Goal: Task Accomplishment & Management: Use online tool/utility

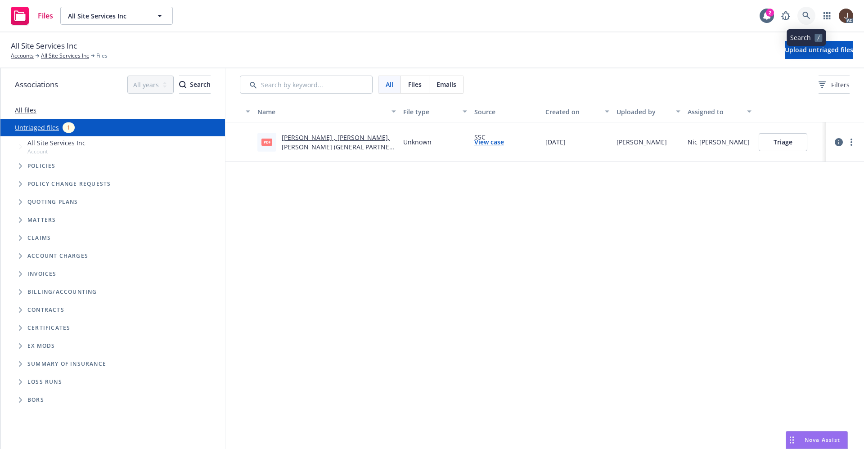
click at [805, 14] on icon at bounding box center [806, 16] width 8 height 8
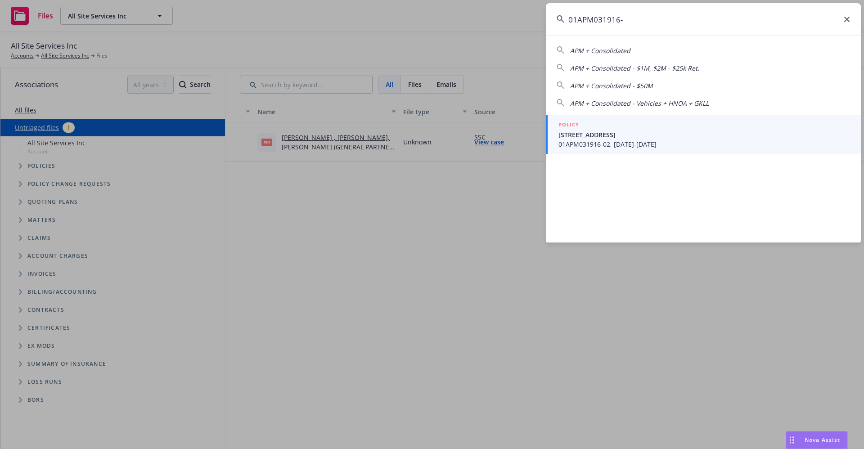
type input "01APM031916-"
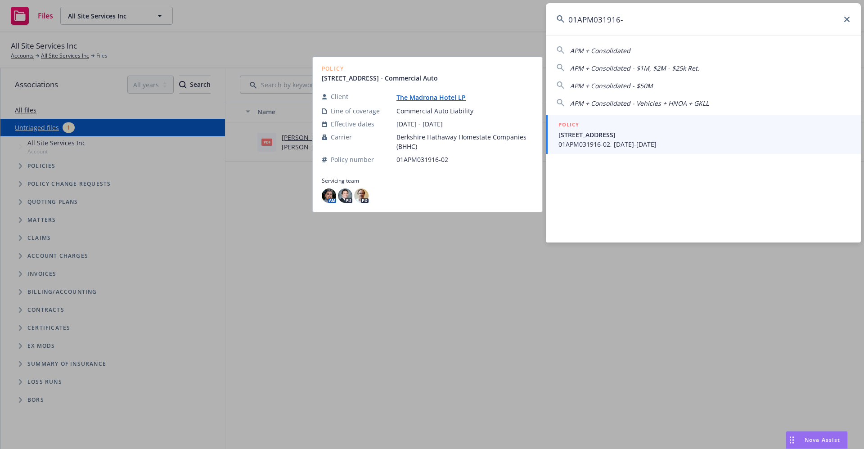
click at [424, 96] on link "The Madrona Hotel LP" at bounding box center [434, 97] width 77 height 9
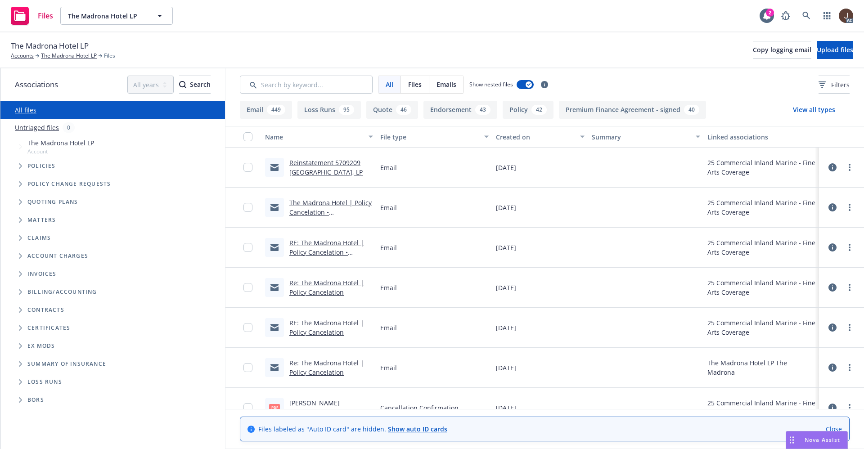
click at [35, 126] on link "Untriaged files" at bounding box center [37, 127] width 44 height 9
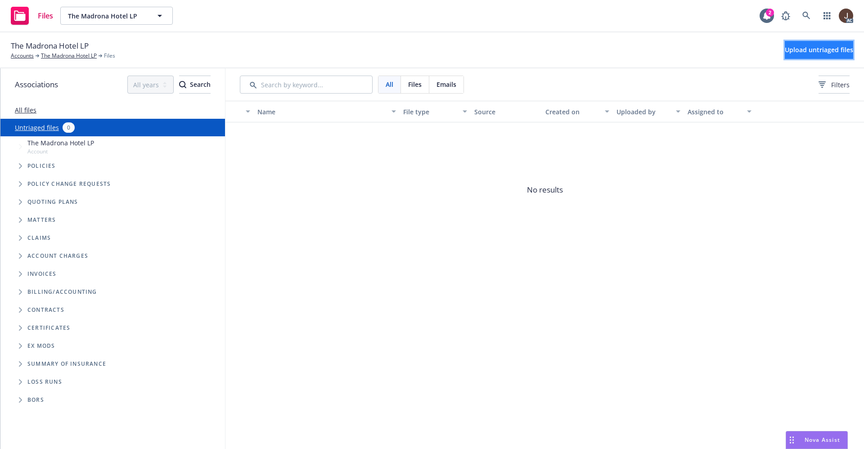
click at [822, 47] on span "Upload untriaged files" at bounding box center [819, 49] width 68 height 9
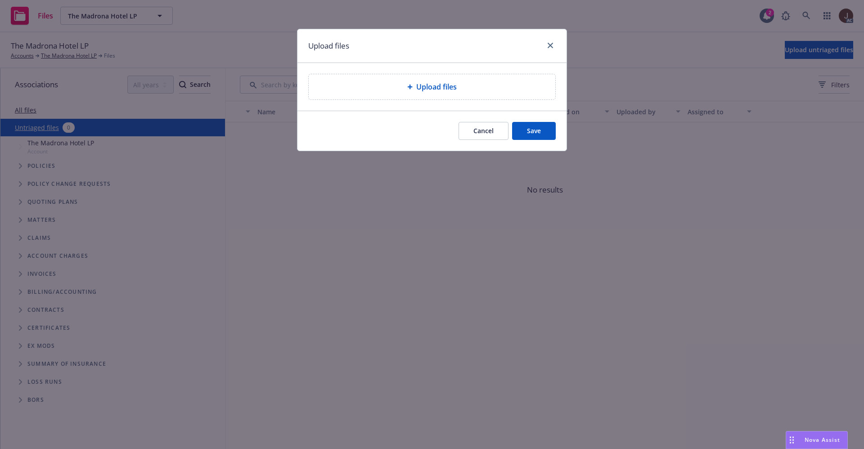
click at [422, 89] on span "Upload files" at bounding box center [436, 86] width 41 height 11
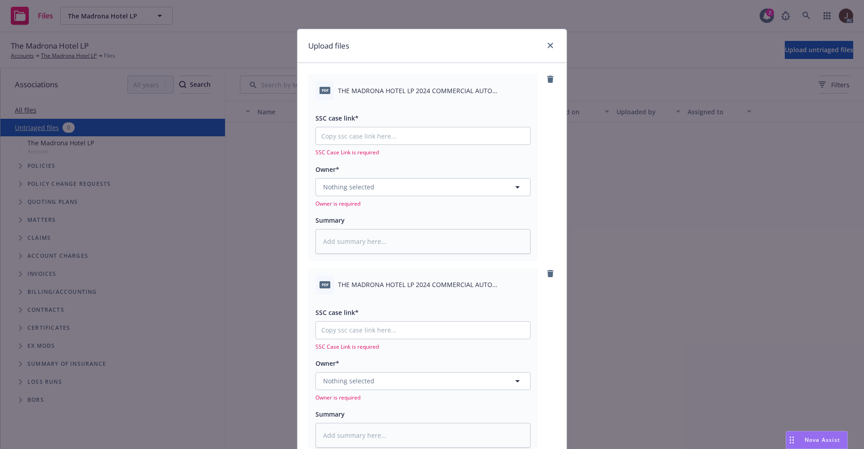
click at [395, 90] on span "THE MADRONA HOTEL LP 2024 COMMERCIAL AUTO CONDITIONAL RENEWAL.pdf" at bounding box center [434, 90] width 193 height 9
copy div "THE MADRONA HOTEL LP 2024 COMMERCIAL AUTO CONDITIONAL RENEWAL.pdf"
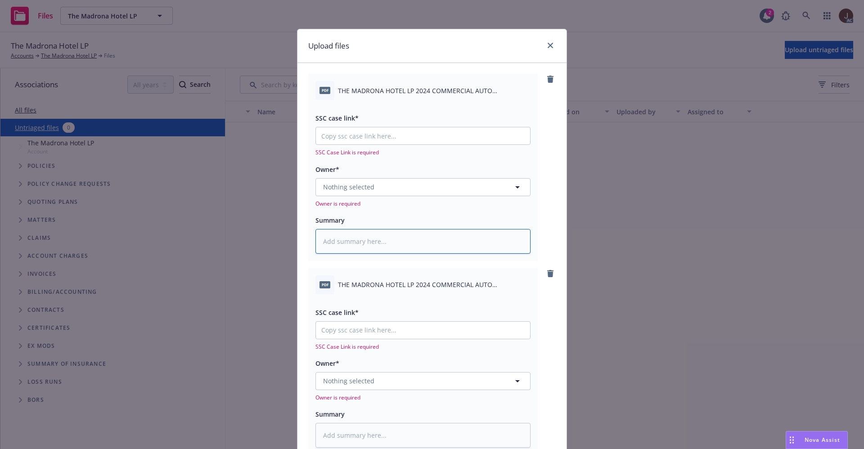
click at [359, 240] on textarea at bounding box center [422, 241] width 215 height 25
paste textarea "THE MADRONA HOTEL LP 2024 COMMERCIAL AUTO CONDITIONAL RENEWAL.pdf"
type textarea "x"
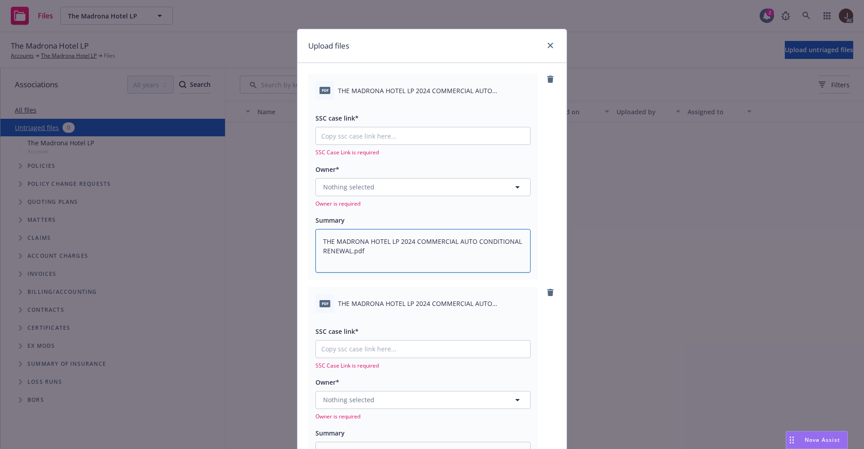
scroll to position [68, 0]
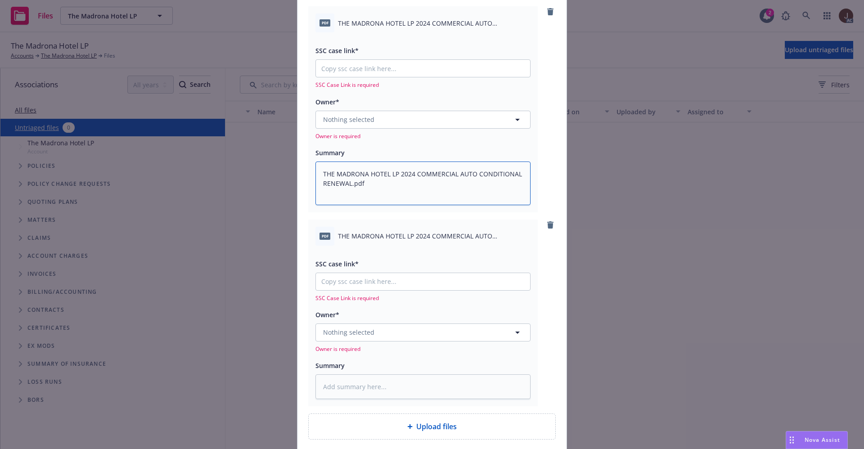
type textarea "THE MADRONA HOTEL LP 2024 COMMERCIAL AUTO CONDITIONAL RENEWAL.pdf"
click at [388, 236] on span "THE MADRONA HOTEL LP 2024 COMMERCIAL AUTO CONDITIONAL RENEWAL .pdf" at bounding box center [434, 235] width 193 height 9
copy div "THE MADRONA HOTEL LP 2024 COMMERCIAL AUTO CONDITIONAL RENEWAL .pdf"
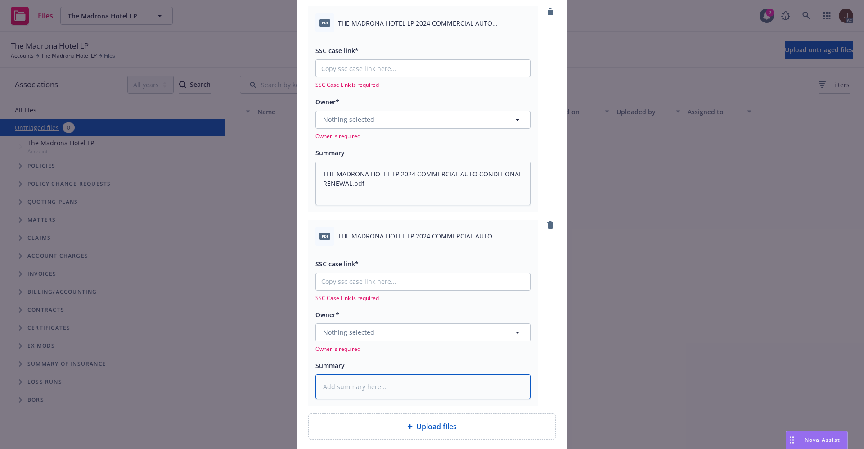
click at [342, 383] on textarea at bounding box center [422, 386] width 215 height 25
paste textarea "THE MADRONA HOTEL LP 2024 COMMERCIAL AUTO CONDITIONAL RENEWAL .pdf"
type textarea "x"
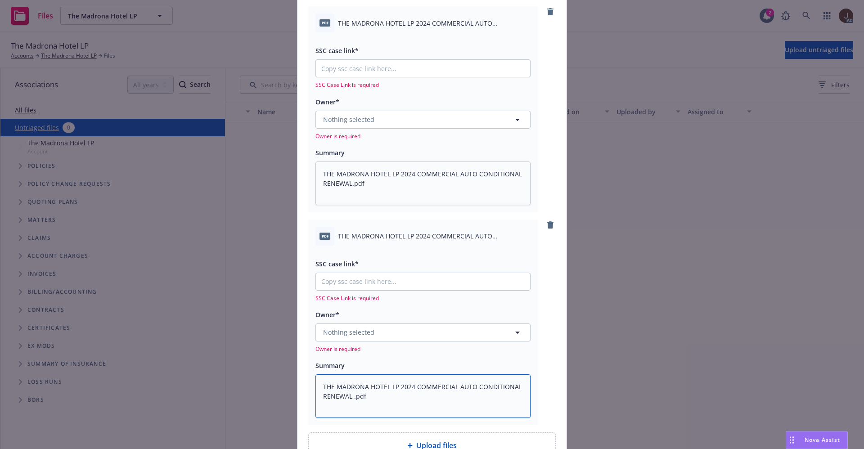
type textarea "THE MADRONA HOTEL LP 2024 COMMERCIAL AUTO CONDITIONAL RENEWAL .pdf"
click at [551, 315] on div "pdf THE MADRONA HOTEL LP 2024 COMMERCIAL AUTO CONDITIONAL RENEWAL.pdf SSC case …" at bounding box center [431, 232] width 269 height 474
click at [400, 329] on button "Nothing selected" at bounding box center [422, 333] width 215 height 18
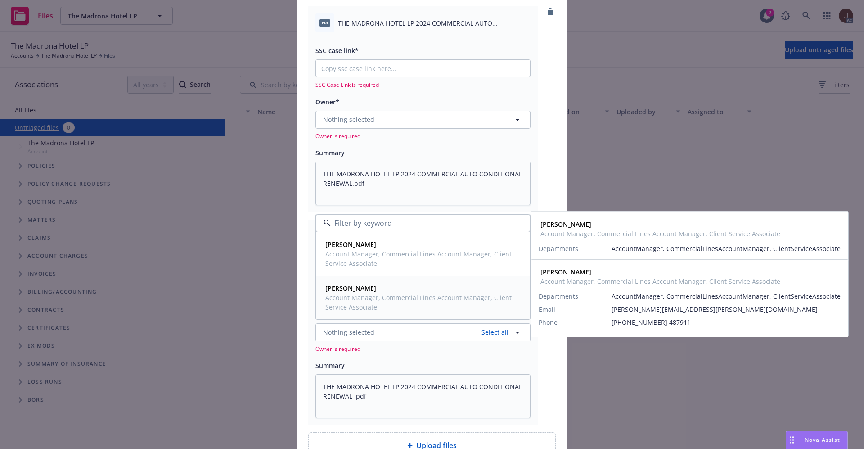
click at [367, 288] on span "Rachel Bledsoe" at bounding box center [422, 288] width 194 height 9
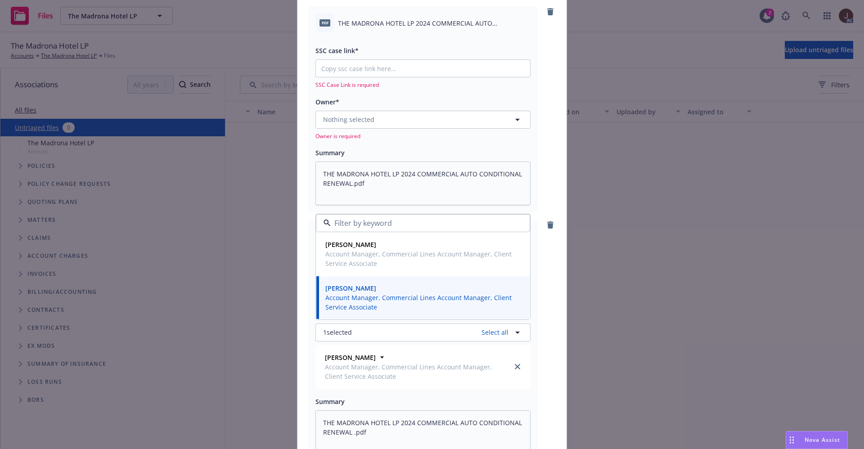
scroll to position [0, 0]
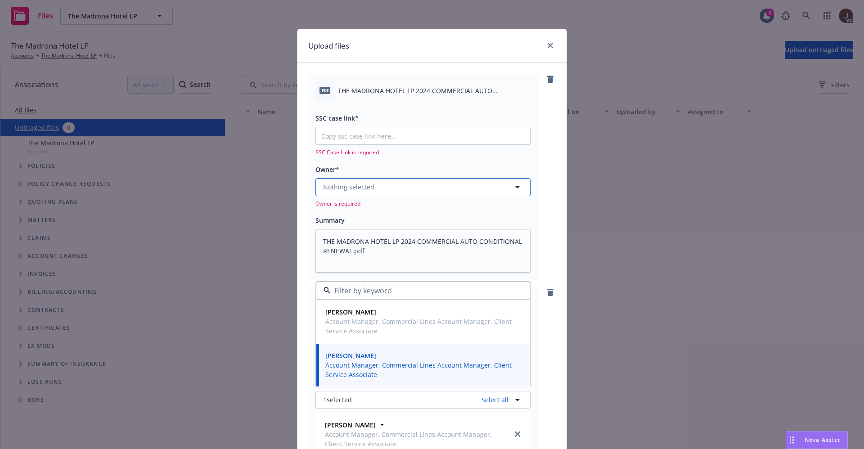
click at [400, 187] on button "Nothing selected" at bounding box center [422, 187] width 215 height 18
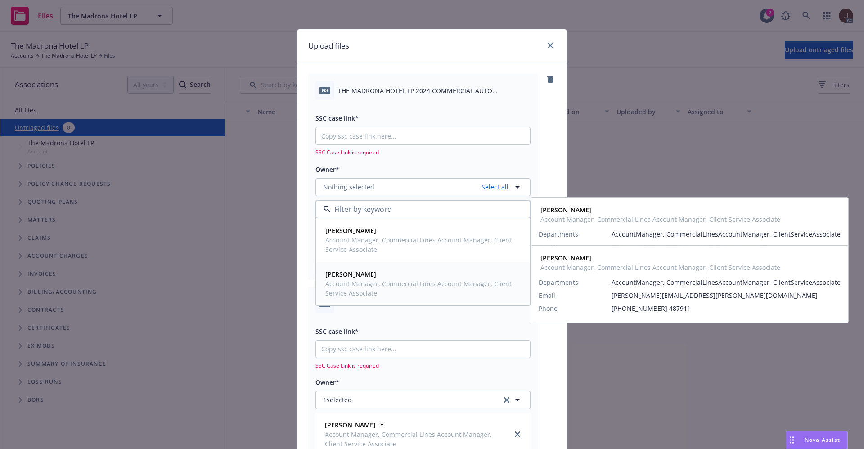
click at [356, 274] on strong "Rachel Bledsoe" at bounding box center [350, 274] width 51 height 9
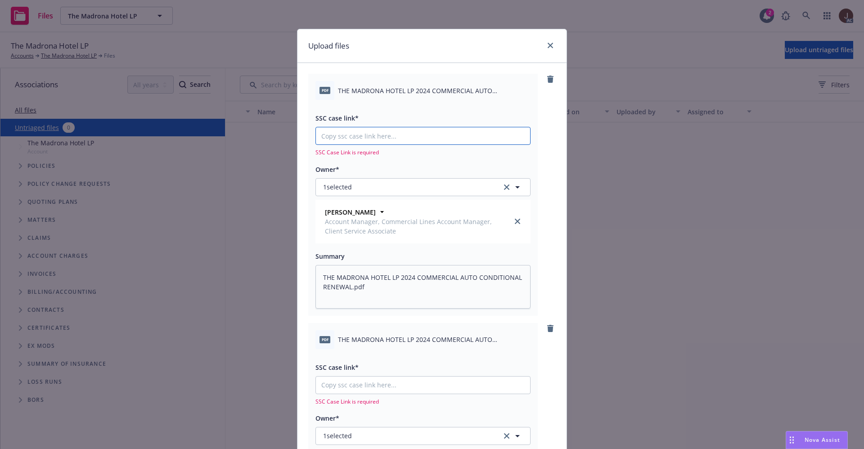
click at [382, 136] on input "SSC case link*" at bounding box center [423, 135] width 214 height 17
paste input "https://newfront-ssc.lightning.force.com/lightning/r/Case/500Vz00000QvZZyIAN/vi…"
type textarea "x"
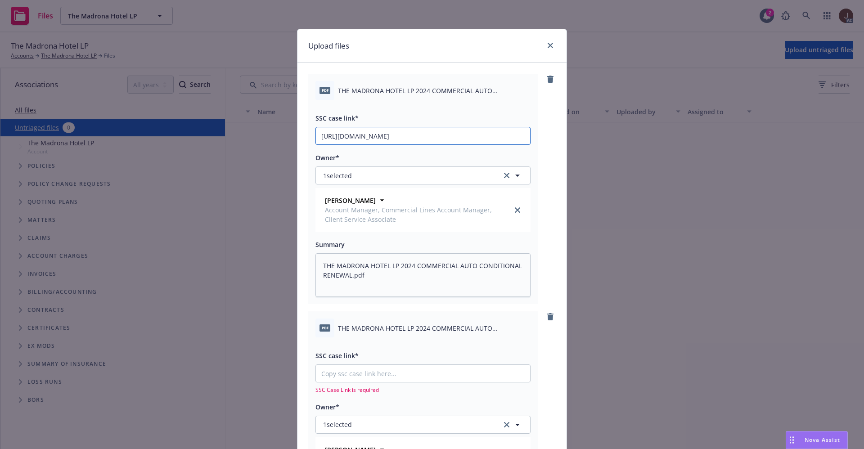
scroll to position [0, 45]
type input "https://newfront-ssc.lightning.force.com/lightning/r/Case/500Vz00000QvZZyIAN/vi…"
click at [553, 135] on div "pdf THE MADRONA HOTEL LP 2024 COMMERCIAL AUTO CONDITIONAL RENEWAL.pdf SSC case …" at bounding box center [431, 330] width 269 height 534
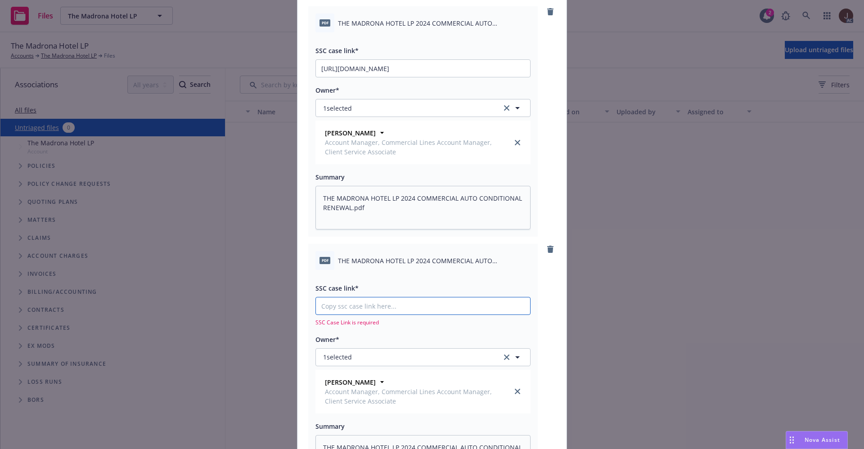
click at [343, 77] on input "SSC case link*" at bounding box center [423, 68] width 214 height 17
paste input "https://newfront-ssc.lightning.force.com/lightning/r/Case/500Vz00000QvZZyIAN/vi…"
type textarea "x"
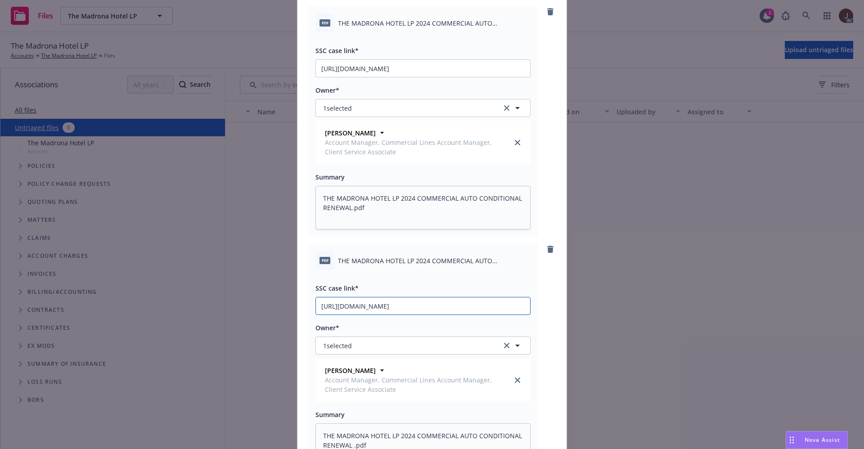
scroll to position [0, 45]
type input "https://newfront-ssc.lightning.force.com/lightning/r/Case/500Vz00000QvZZyIAN/vi…"
click at [541, 298] on div "pdf THE MADRONA HOTEL LP 2024 COMMERCIAL AUTO CONDITIONAL RENEWAL .pdf SSC case…" at bounding box center [432, 359] width 248 height 230
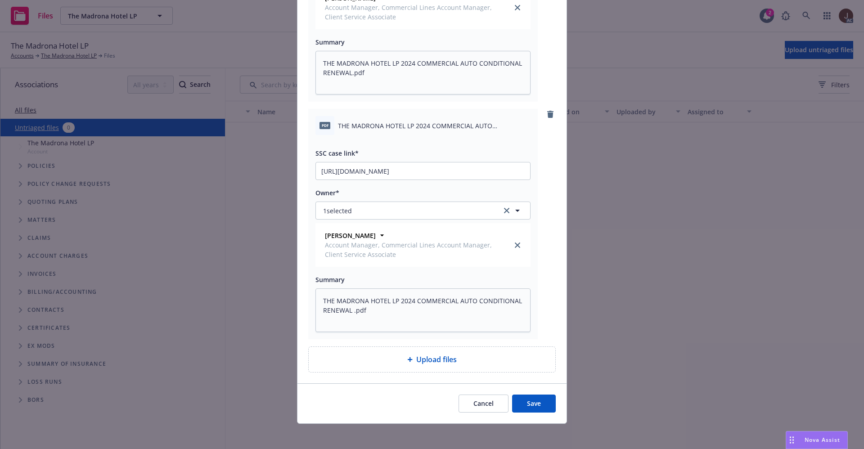
click at [532, 403] on button "Save" at bounding box center [534, 404] width 44 height 18
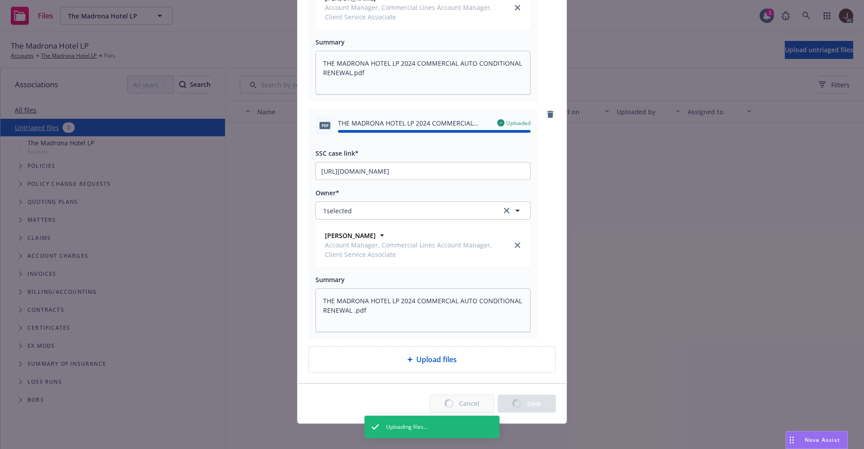
type textarea "x"
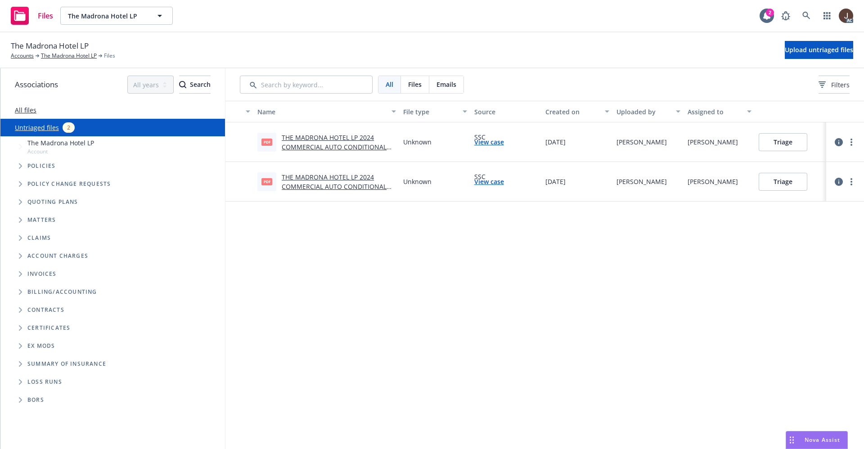
click at [666, 315] on div "Name File type Source Created on Uploaded by Assigned to pdf THE MADRONA HOTEL …" at bounding box center [544, 275] width 639 height 348
drag, startPoint x: 689, startPoint y: 147, endPoint x: 744, endPoint y: 148, distance: 55.4
click at [744, 148] on div "Rachel Bledsoe" at bounding box center [719, 142] width 71 height 40
copy div "Rachel Bledsoe"
click at [805, 17] on icon at bounding box center [806, 16] width 8 height 8
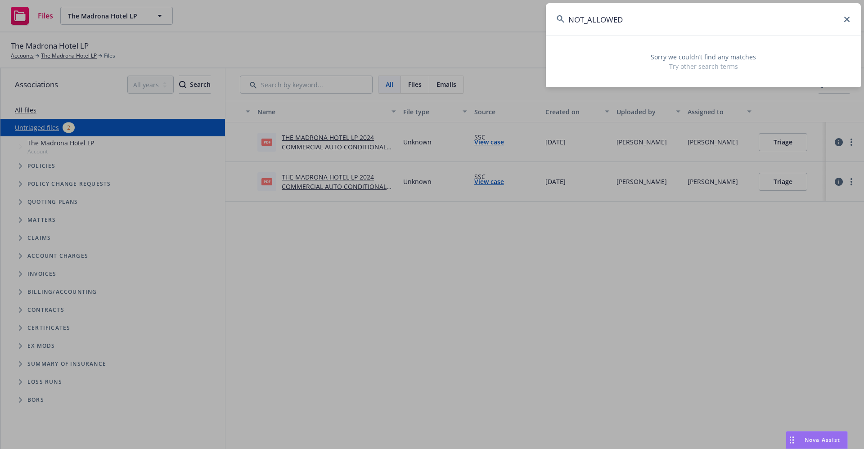
drag, startPoint x: 653, startPoint y: 26, endPoint x: 651, endPoint y: 36, distance: 9.6
click at [653, 29] on input "NOT_ALLOWED" at bounding box center [703, 19] width 315 height 32
drag, startPoint x: 633, startPoint y: 25, endPoint x: 576, endPoint y: 22, distance: 57.7
click at [576, 22] on input "NOT_ALLOWED" at bounding box center [703, 19] width 315 height 32
type input "N"
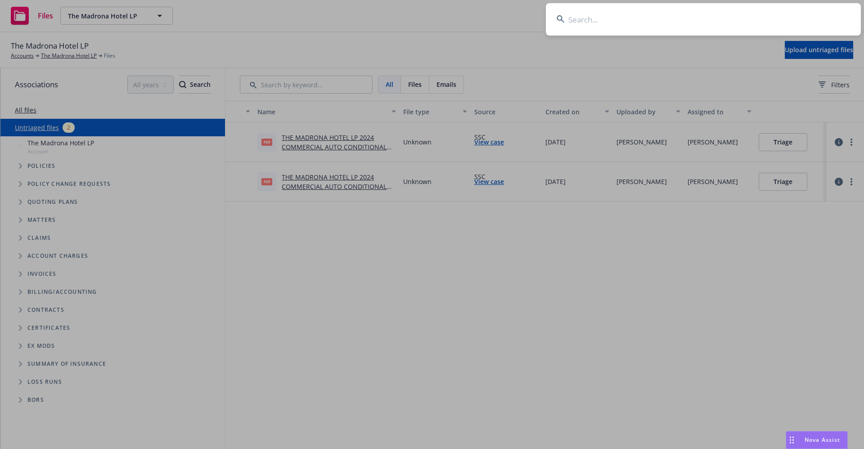
click at [590, 20] on input at bounding box center [703, 19] width 315 height 32
paste input "GCG Belle Creek"
type input "GCG Belle Creek"
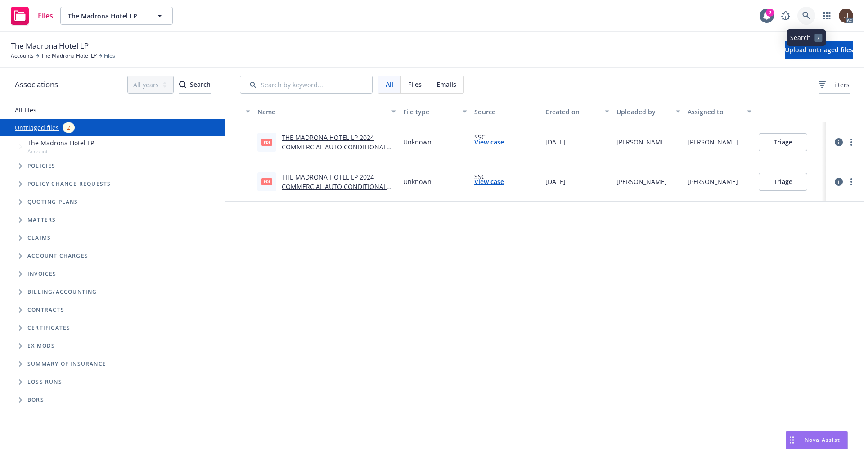
click at [807, 18] on icon at bounding box center [806, 16] width 8 height 8
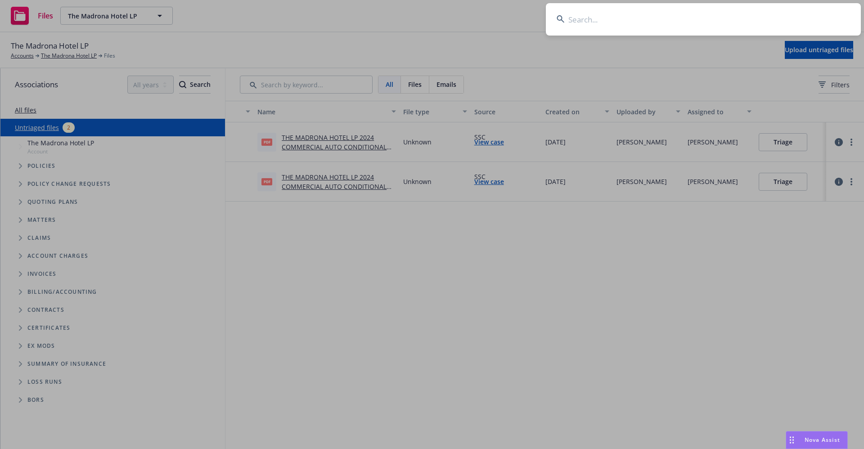
click at [625, 20] on input at bounding box center [703, 19] width 315 height 32
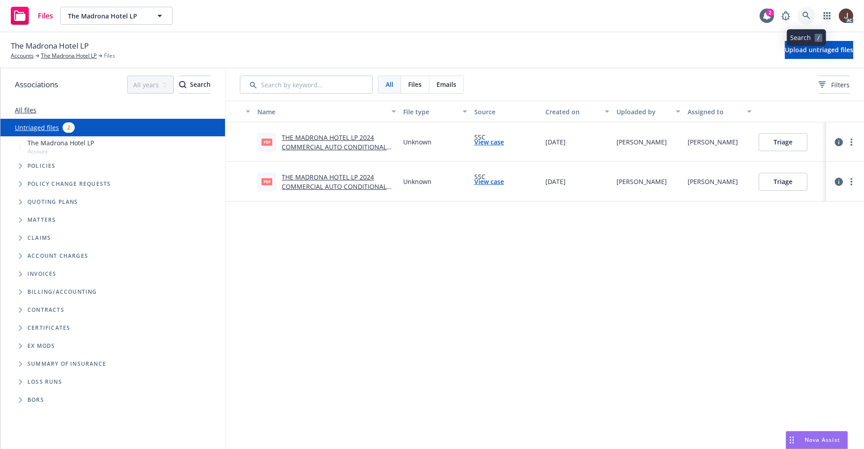
click at [809, 17] on icon at bounding box center [806, 16] width 8 height 8
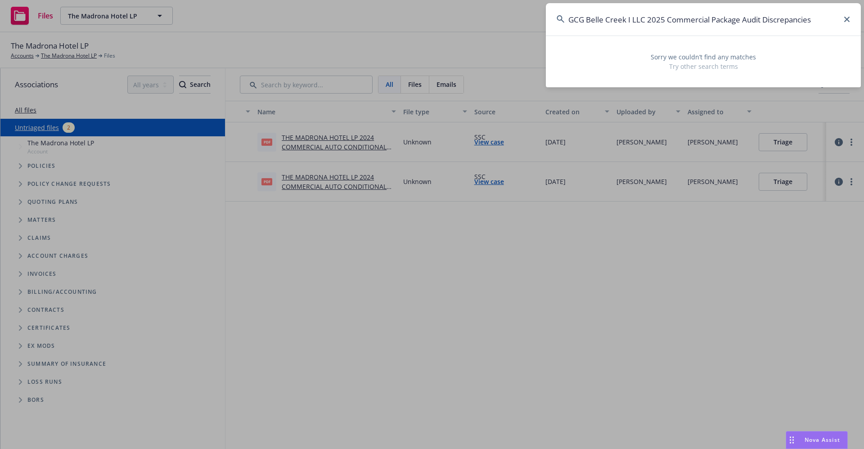
drag, startPoint x: 814, startPoint y: 18, endPoint x: 666, endPoint y: 29, distance: 148.9
click at [666, 29] on input "GCG Belle Creek I LLC 2025 Commercial Package Audit Discrepancies" at bounding box center [703, 19] width 315 height 32
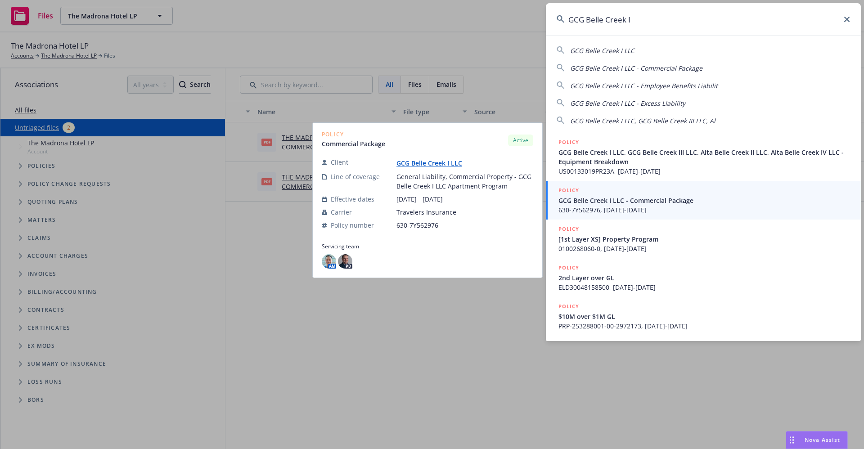
type input "GCG Belle Creek I"
click at [428, 166] on link "GCG Belle Creek I LLC" at bounding box center [432, 163] width 73 height 9
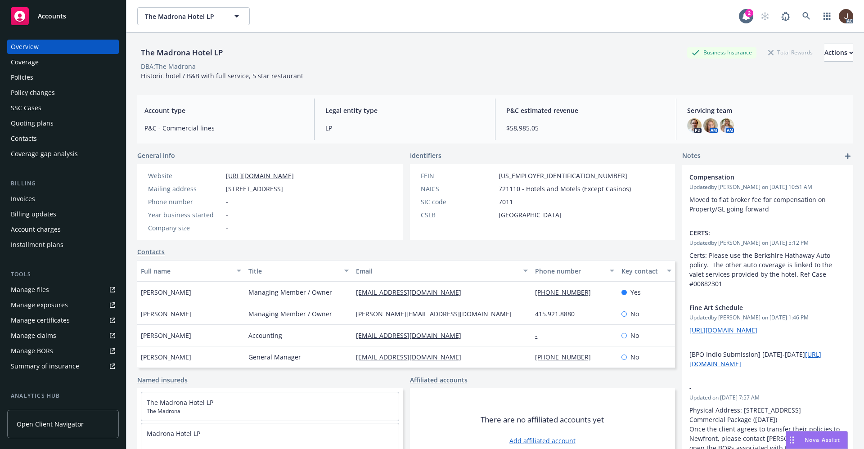
click at [24, 73] on div "Policies" at bounding box center [22, 77] width 23 height 14
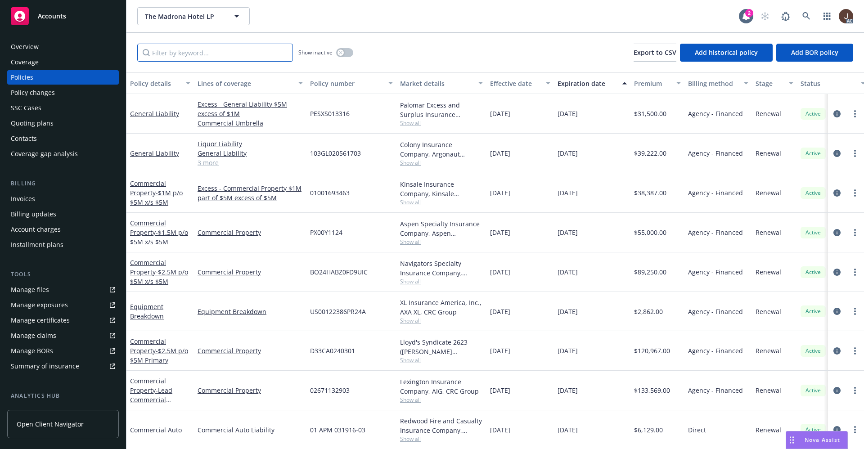
click at [177, 46] on input "Filter by keyword..." at bounding box center [215, 53] width 156 height 18
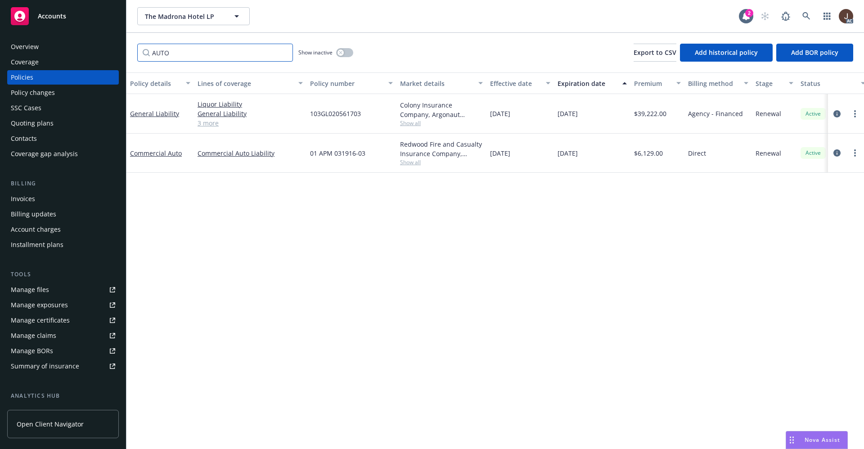
scroll to position [0, 131]
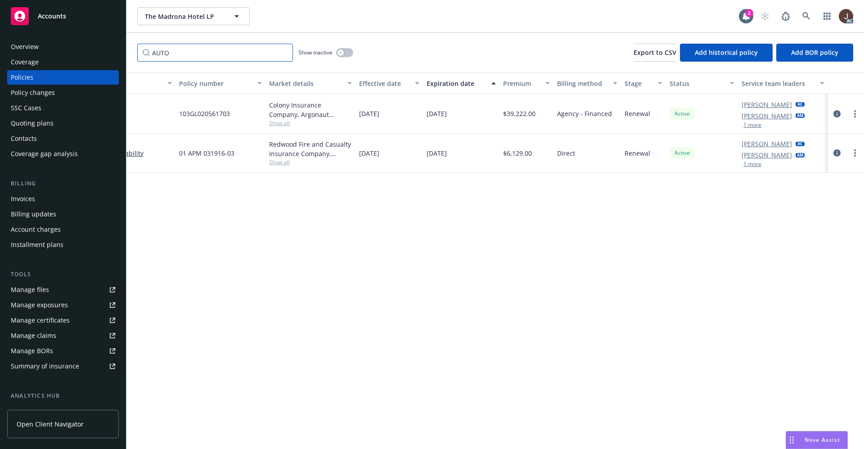
type input "AUTO"
click at [35, 289] on div "Manage files" at bounding box center [30, 290] width 38 height 14
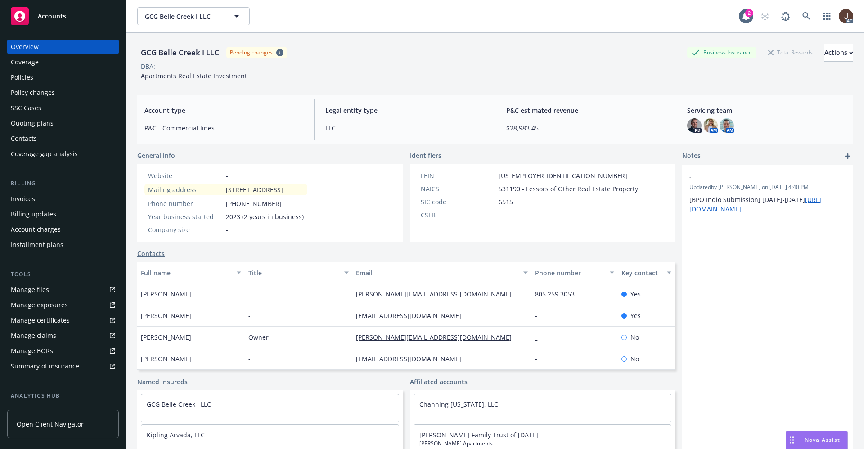
click at [28, 295] on div "Manage files" at bounding box center [30, 290] width 38 height 14
click at [16, 81] on div "Policies" at bounding box center [22, 77] width 23 height 14
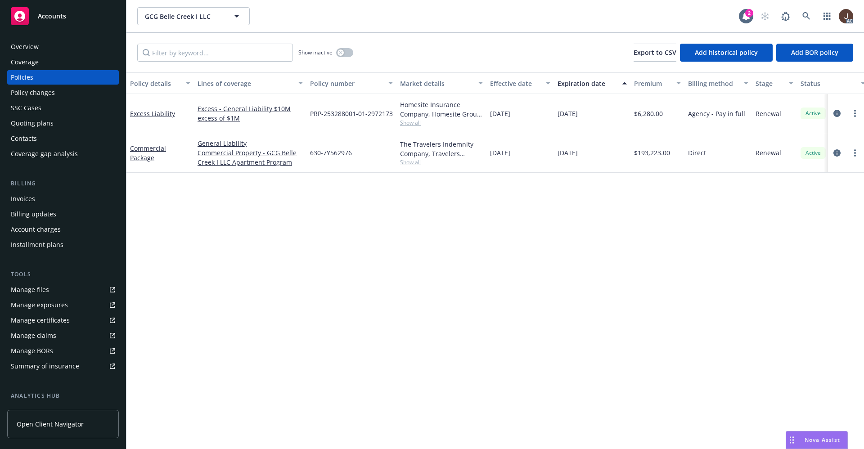
scroll to position [0, 131]
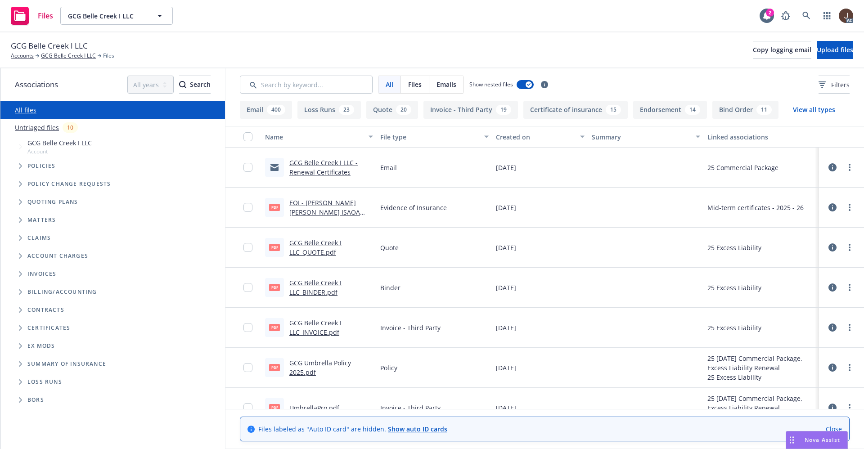
click at [33, 127] on link "Untriaged files" at bounding box center [37, 127] width 44 height 9
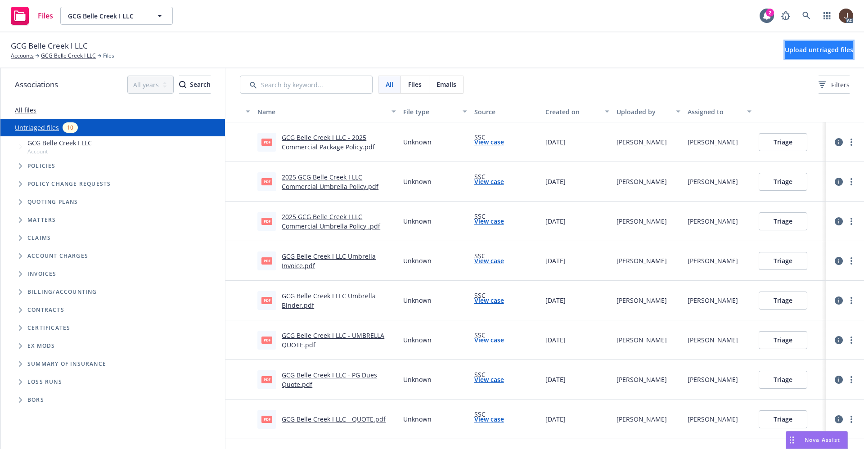
click at [810, 51] on span "Upload untriaged files" at bounding box center [819, 49] width 68 height 9
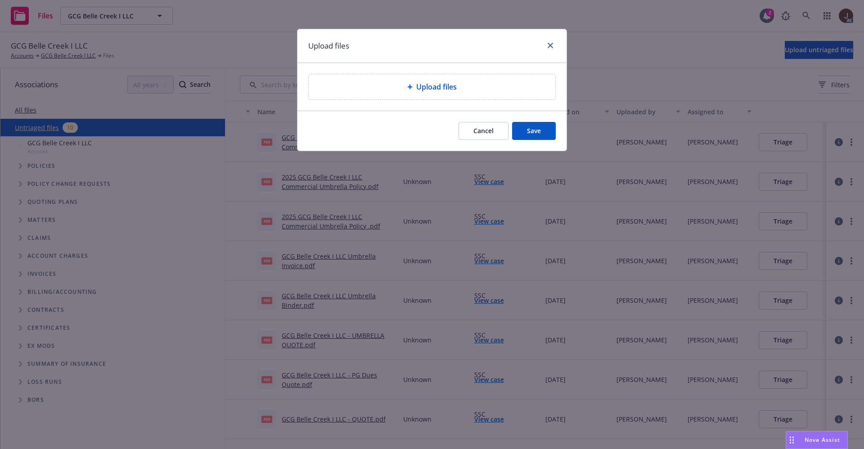
click at [431, 86] on span "Upload files" at bounding box center [436, 86] width 41 height 11
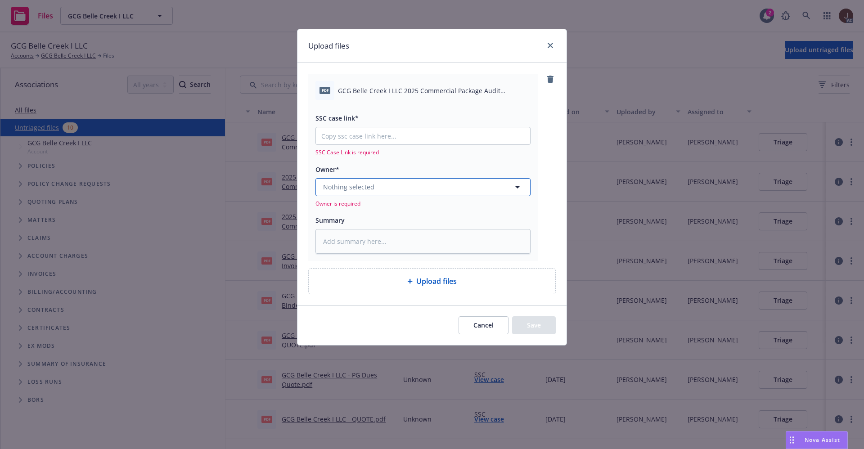
click at [352, 193] on button "Nothing selected" at bounding box center [422, 187] width 215 height 18
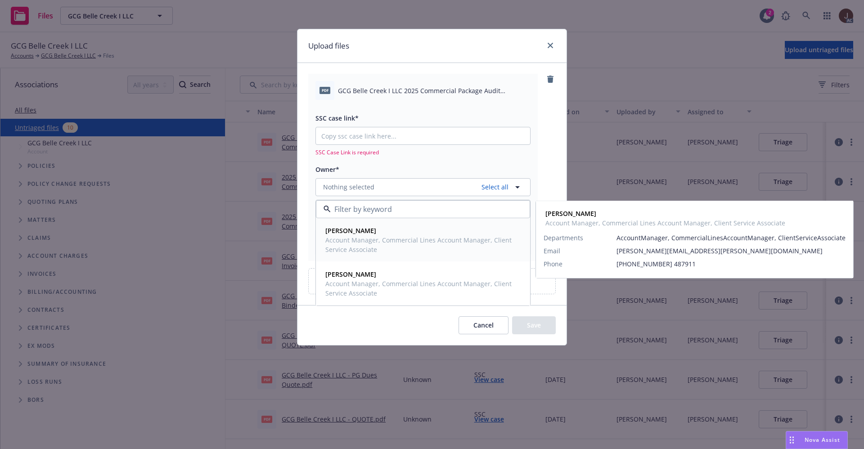
click at [356, 233] on strong "[PERSON_NAME]" at bounding box center [350, 230] width 51 height 9
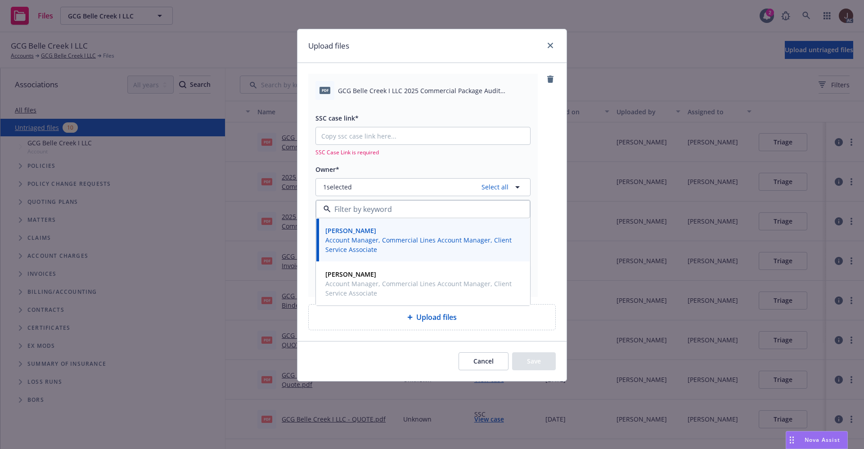
click at [338, 315] on div "Upload files" at bounding box center [432, 317] width 232 height 11
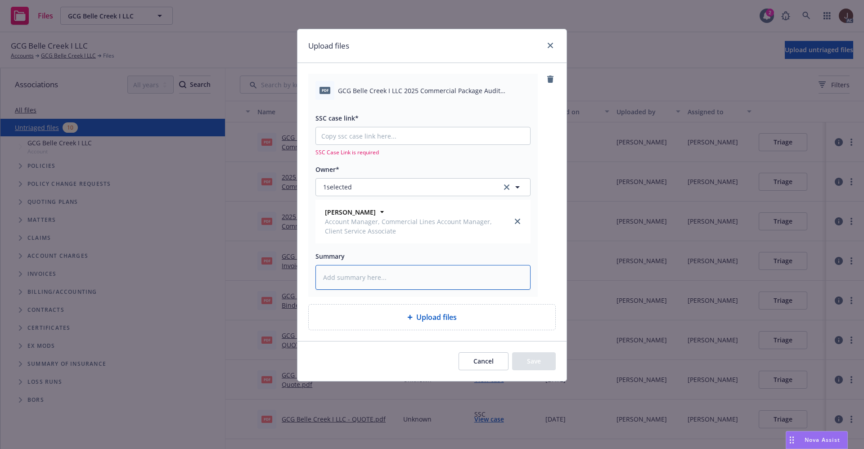
click at [344, 287] on textarea at bounding box center [422, 277] width 215 height 25
paste textarea "GCG Belle Creek I LLC 2025 Commercial Package Audit Discrepancies"
type textarea "x"
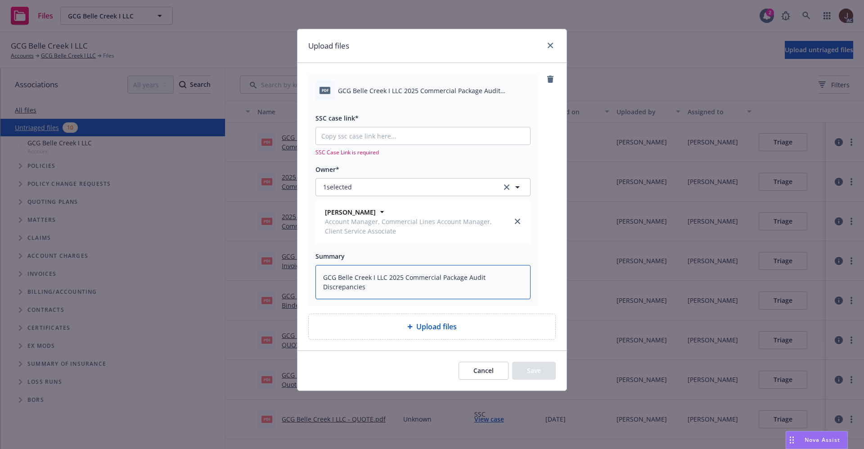
type textarea "GCG Belle Creek I LLC 2025 Commercial Package Audit Discrepancies"
click at [369, 131] on input "SSC case link*" at bounding box center [423, 135] width 214 height 17
paste input "NOT_ALLOWED"
type textarea "x"
type input "NOT_ALLOWED"
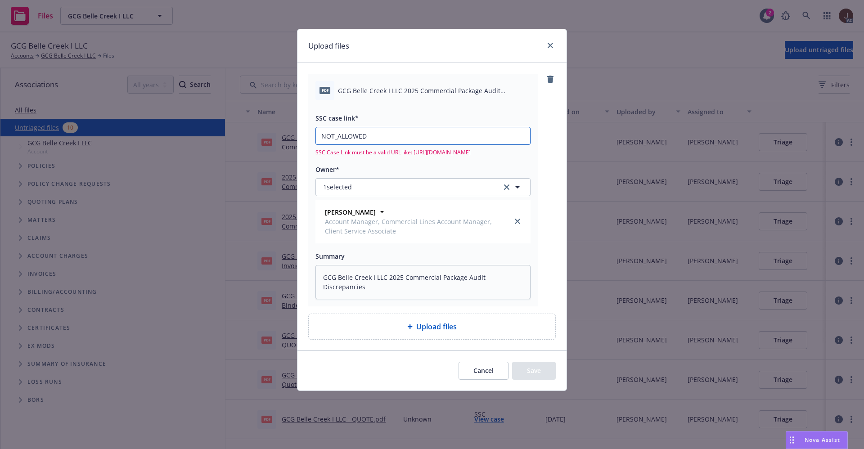
click at [392, 134] on input "NOT_ALLOWED" at bounding box center [423, 135] width 214 height 17
type textarea "x"
type input "NOT_ALLOWE"
type textarea "x"
type input "NOT_ALLOW"
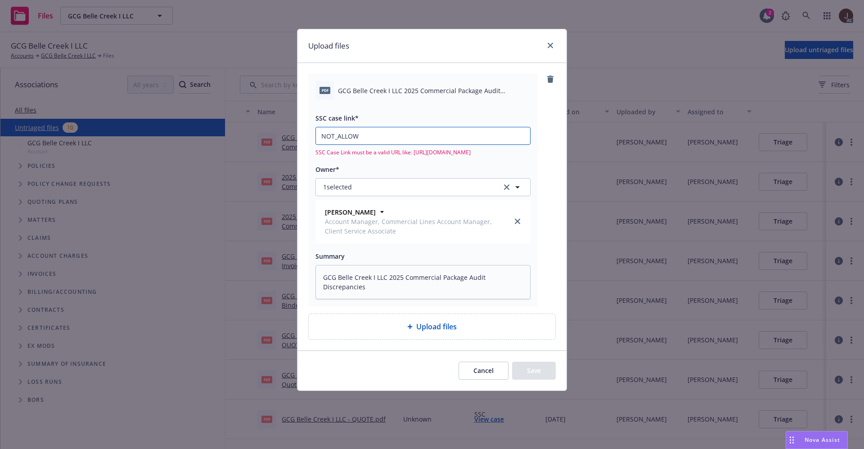
type textarea "x"
type input "NOT_ALLO"
type textarea "x"
type input "NOT_ALL"
type textarea "x"
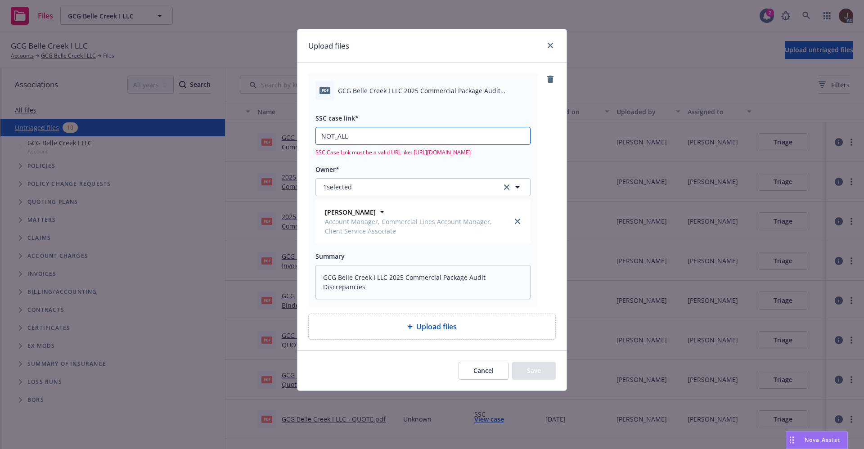
type input "NOT_AL"
type textarea "x"
type input "NOT_A"
type textarea "x"
type input "NOT_"
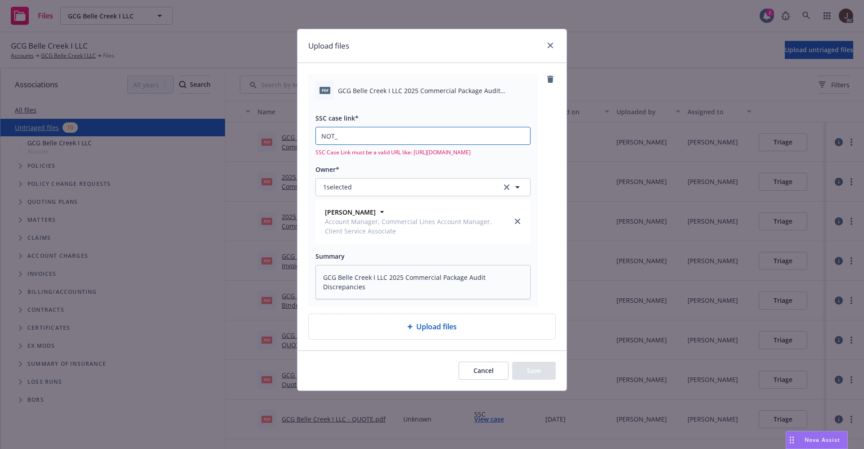
type textarea "x"
type input "NOT"
type textarea "x"
type input "NO"
type textarea "x"
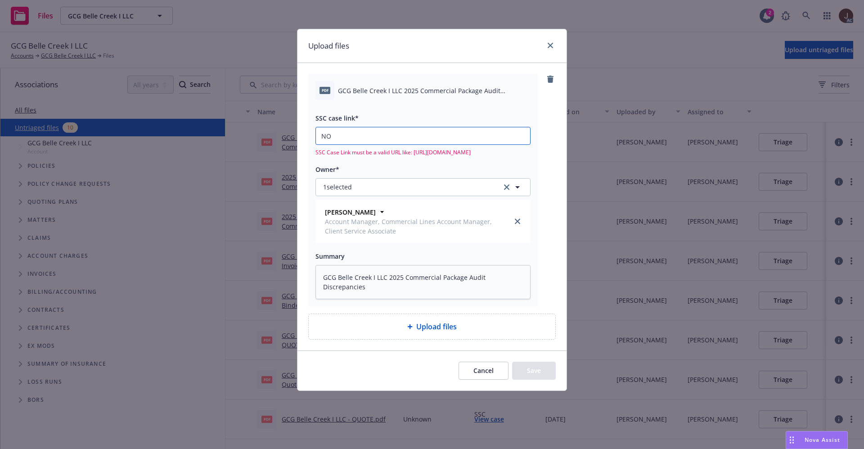
type input "N"
type textarea "x"
click at [551, 48] on icon "close" at bounding box center [550, 45] width 5 height 5
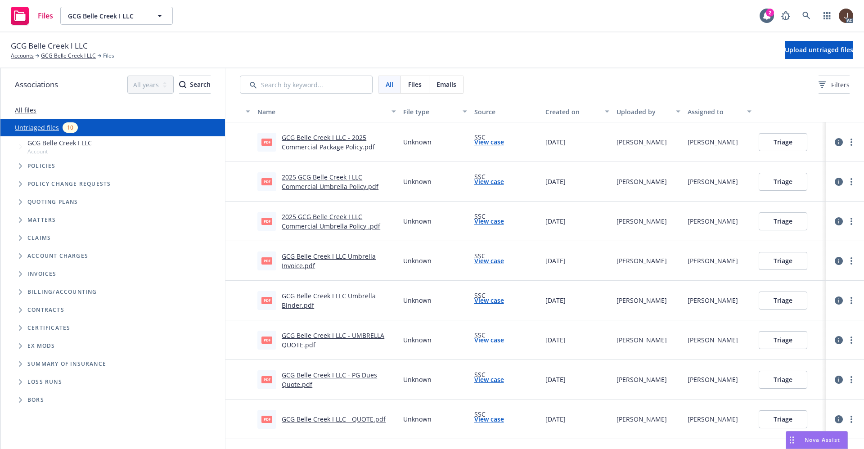
click at [558, 49] on div "GCG Belle Creek I LLC Accounts GCG Belle Creek I LLC Files Upload untriaged fil…" at bounding box center [432, 50] width 842 height 20
click at [45, 126] on link "Untriaged files" at bounding box center [37, 127] width 44 height 9
click at [795, 51] on span "Upload untriaged files" at bounding box center [819, 49] width 68 height 9
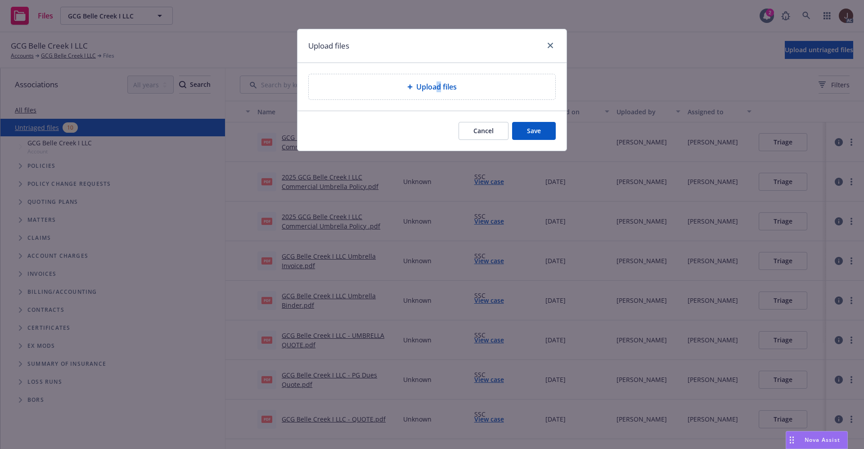
click at [438, 93] on div "Upload files" at bounding box center [432, 86] width 247 height 25
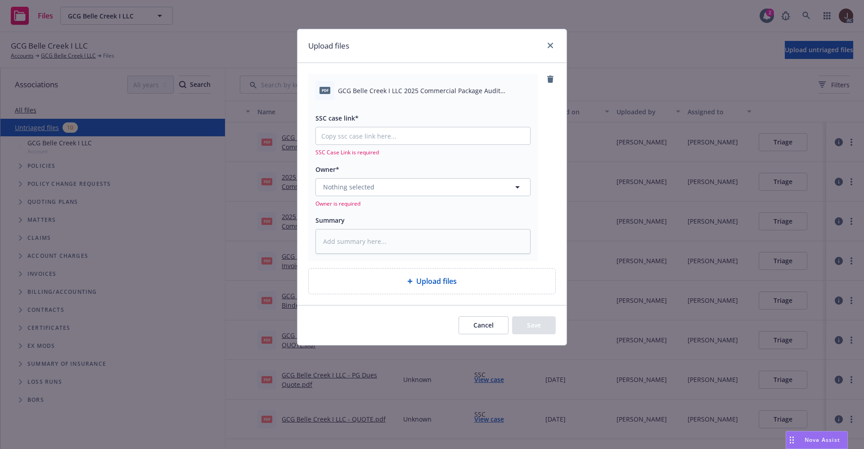
click at [430, 88] on span "GCG Belle Creek I LLC 2025 Commercial Package Audit Discrepancies .pdf" at bounding box center [434, 90] width 193 height 9
copy div "GCG Belle Creek I LLC 2025 Commercial Package Audit Discrepancies .pdf"
click at [371, 235] on textarea at bounding box center [422, 241] width 215 height 25
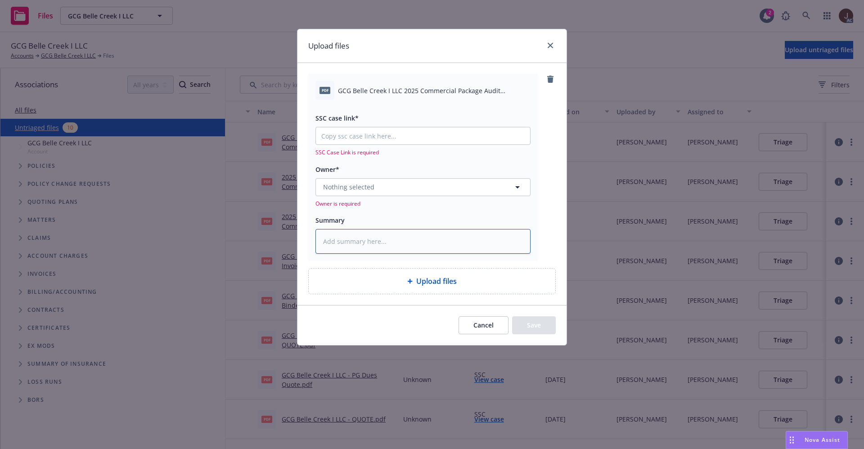
paste textarea "GCG Belle Creek I LLC 2025 Commercial Package Audit Discrepancies .pdf"
type textarea "x"
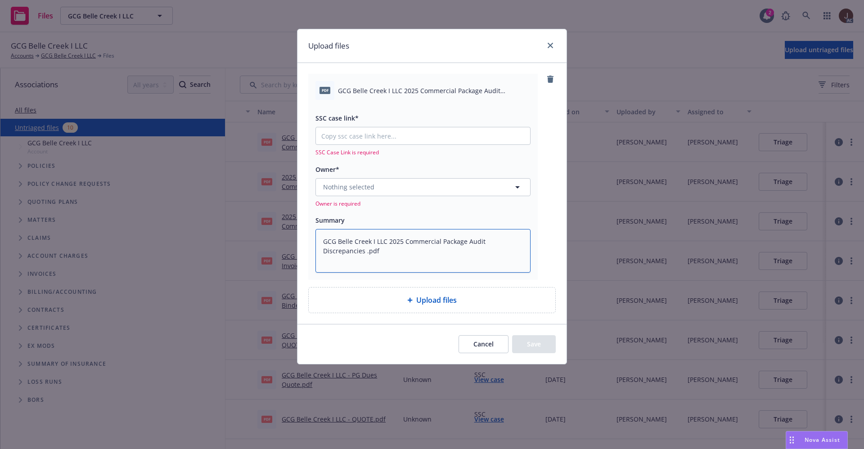
type textarea "GCG Belle Creek I LLC 2025 Commercial Package Audit Discrepancies .pdf"
click at [382, 189] on button "Nothing selected" at bounding box center [422, 187] width 215 height 18
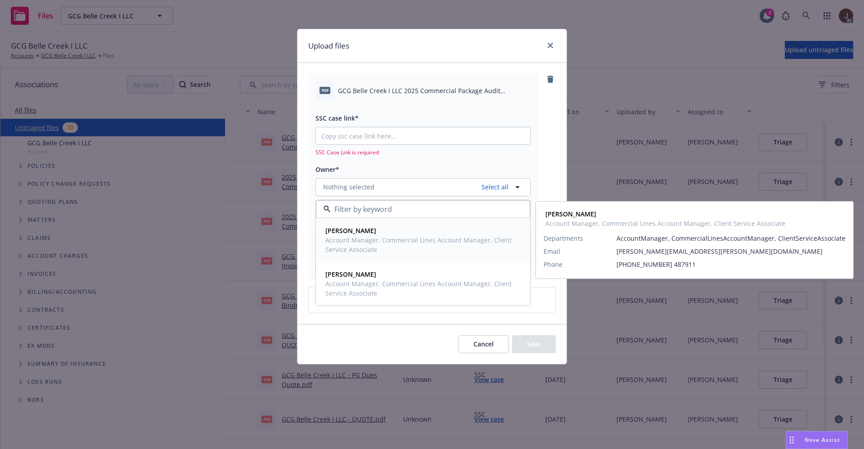
click at [374, 230] on span "[PERSON_NAME]" at bounding box center [422, 230] width 194 height 9
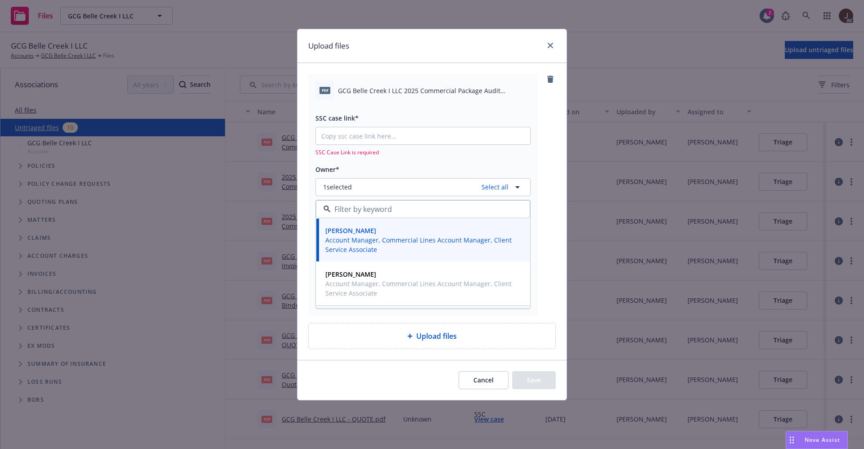
click at [553, 147] on div "pdf GCG Belle Creek I LLC 2025 Commercial Package Audit Discrepancies .pdf SSC …" at bounding box center [432, 195] width 248 height 242
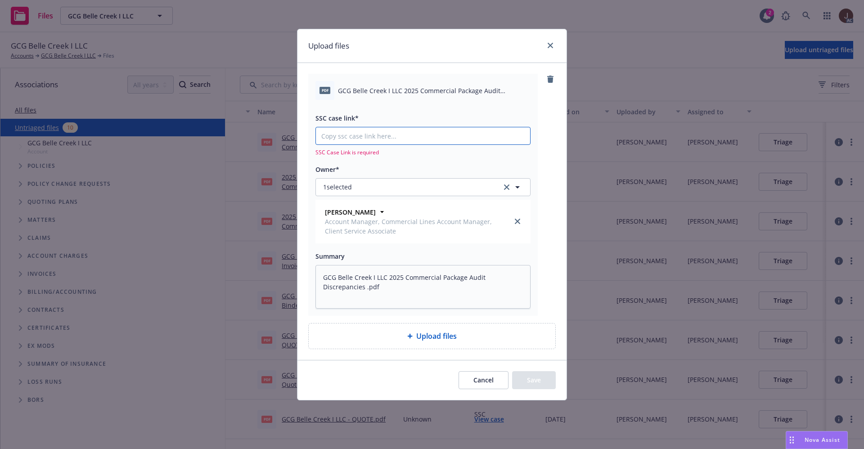
click at [387, 136] on input "SSC case link*" at bounding box center [423, 135] width 214 height 17
paste input "[URL][DOMAIN_NAME]"
type textarea "x"
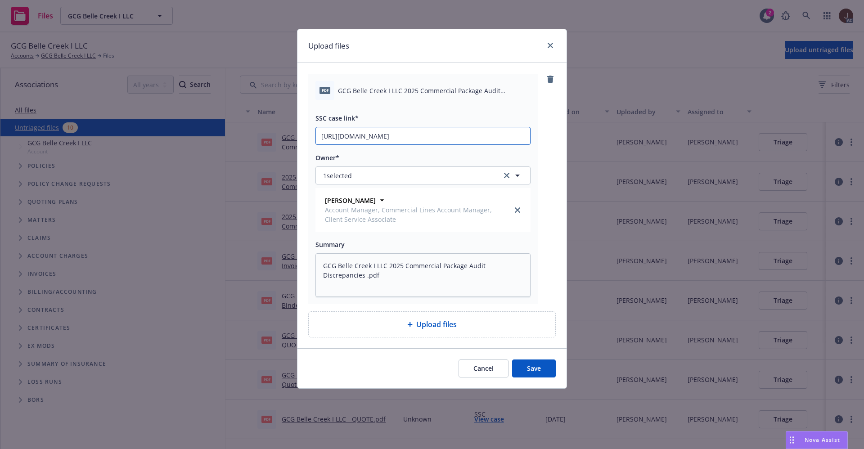
scroll to position [0, 47]
type input "[URL][DOMAIN_NAME]"
click at [547, 131] on div "pdf GCG Belle Creek I LLC 2025 Commercial Package Audit Discrepancies .pdf SSC …" at bounding box center [432, 189] width 248 height 230
click at [534, 370] on button "Save" at bounding box center [534, 369] width 44 height 18
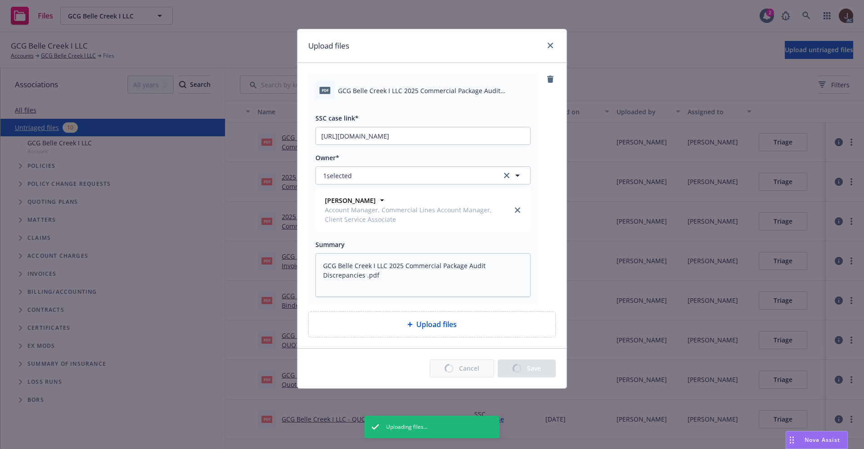
type textarea "x"
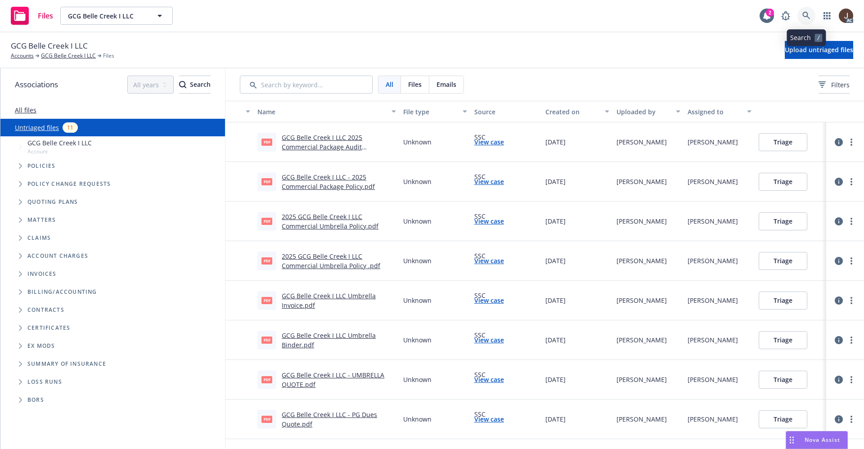
click at [806, 13] on icon at bounding box center [806, 16] width 8 height 8
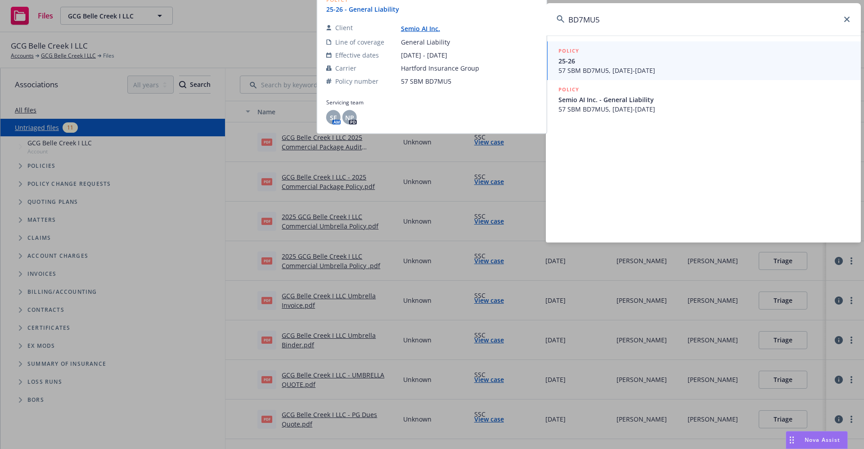
type input "BD7MU5"
click at [415, 30] on link "Semio AI Inc." at bounding box center [419, 28] width 46 height 9
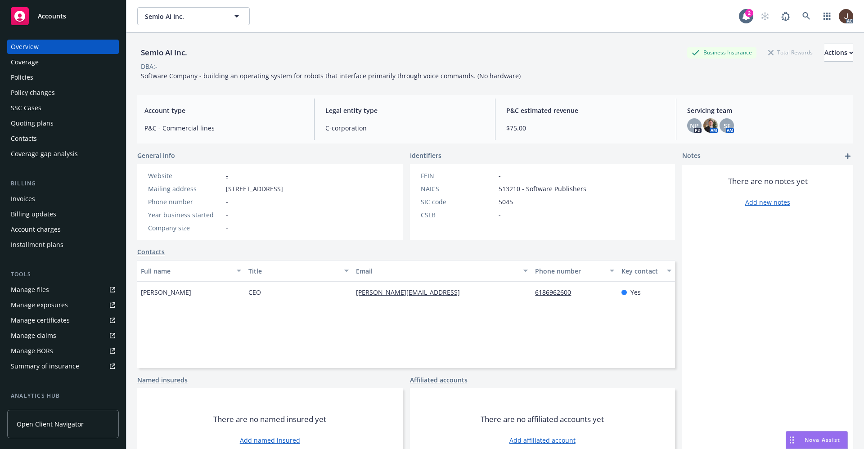
click at [28, 288] on div "Manage files" at bounding box center [30, 290] width 38 height 14
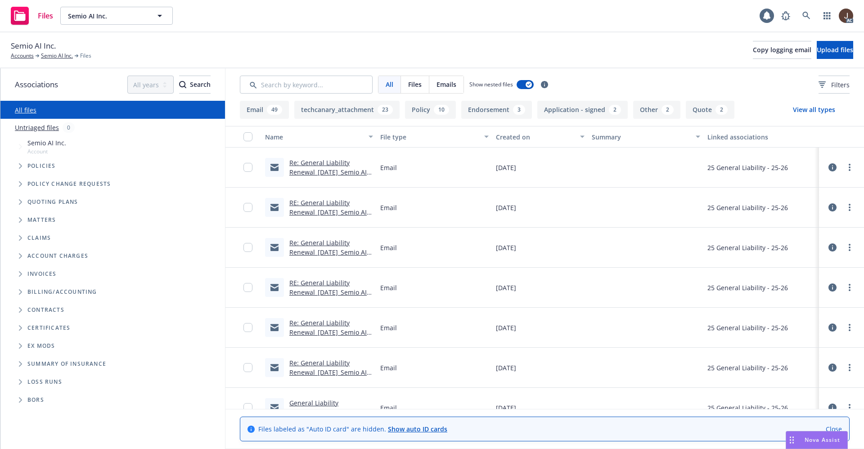
click at [39, 126] on link "Untriaged files" at bounding box center [37, 127] width 44 height 9
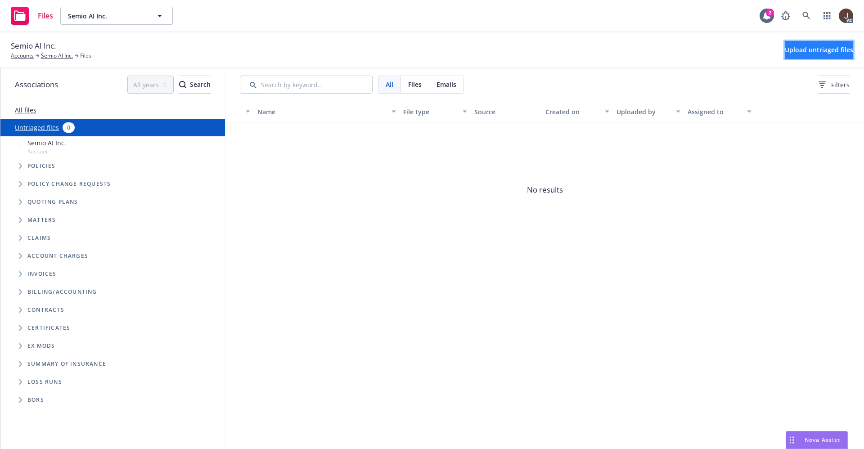
click at [804, 48] on span "Upload untriaged files" at bounding box center [819, 49] width 68 height 9
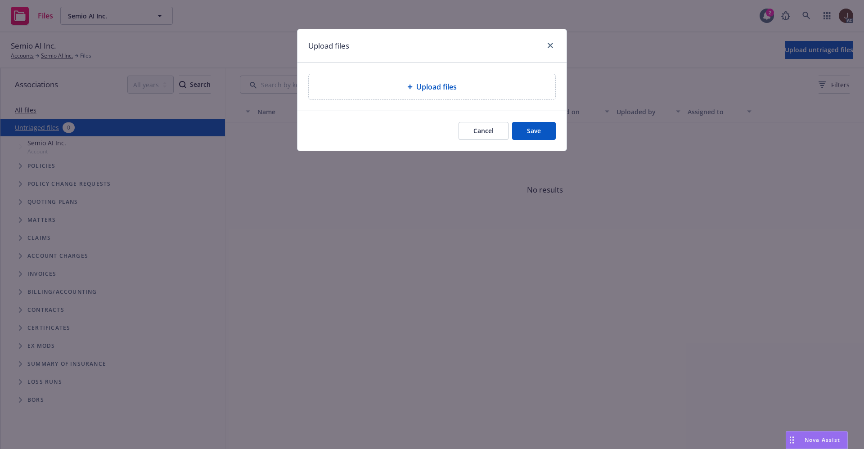
click at [458, 87] on div "Upload files" at bounding box center [432, 86] width 232 height 11
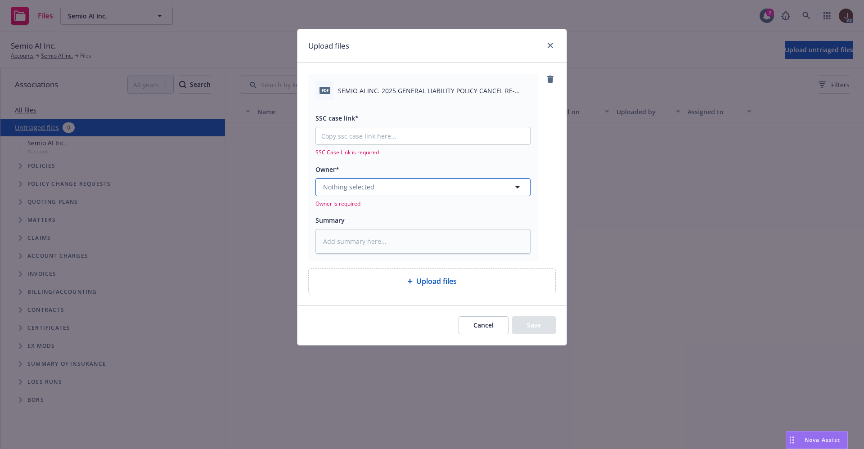
click at [381, 184] on button "Nothing selected" at bounding box center [422, 187] width 215 height 18
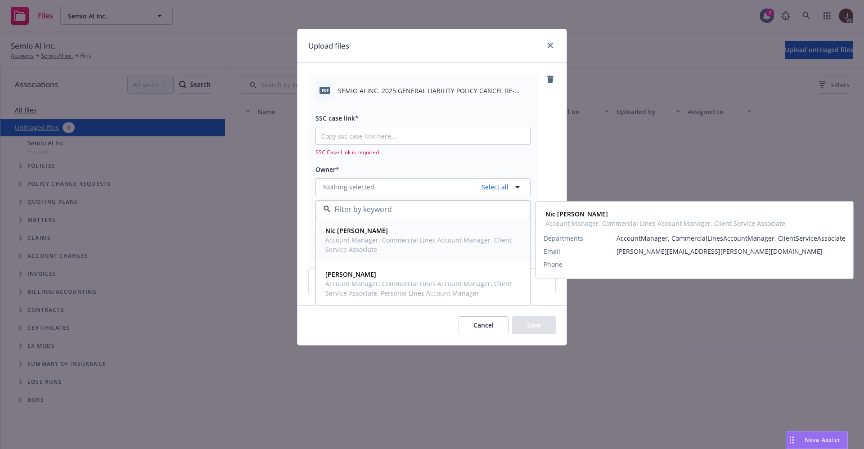
click at [360, 234] on strong "Nic [PERSON_NAME]" at bounding box center [356, 230] width 63 height 9
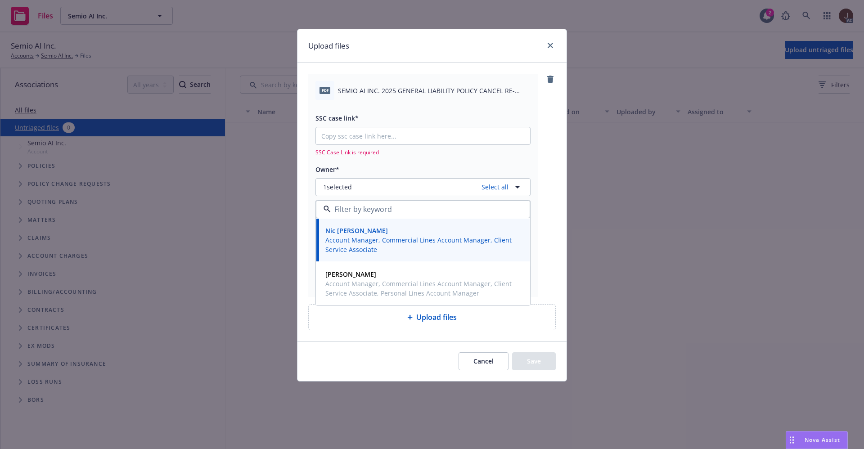
click at [440, 99] on div "pdf SEMIO AI INC. 2025 GENERAL LIABILITY POLICY CANCEL RE-WRITE NOTICE EFF [DAT…" at bounding box center [422, 90] width 215 height 19
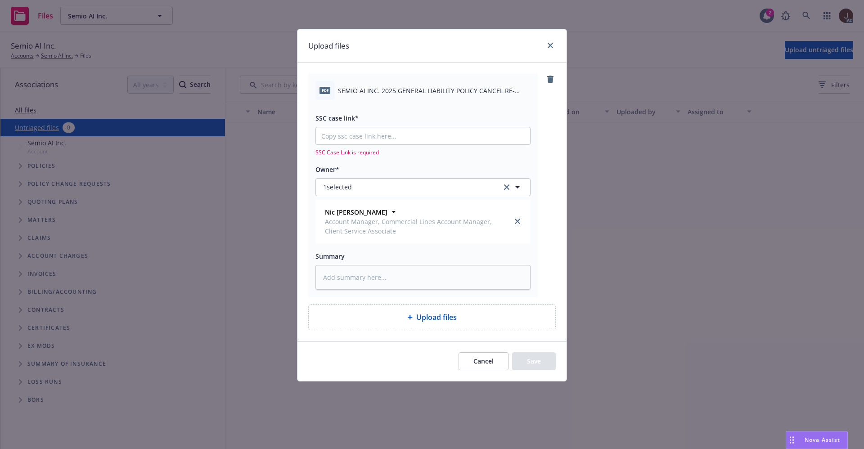
click at [440, 99] on div "pdf SEMIO AI INC. 2025 GENERAL LIABILITY POLICY CANCEL RE-WRITE NOTICE EFF [DAT…" at bounding box center [422, 90] width 215 height 19
copy div "SEMIO AI INC. 2025 GENERAL LIABILITY POLICY CANCEL RE-WRITE NOTICE EFF [DATE].p…"
click at [357, 278] on textarea at bounding box center [422, 277] width 215 height 25
paste textarea "SEMIO AI INC. 2025 GENERAL LIABILITY POLICY CANCEL RE-WRITE NOTICE EFF [DATE].p…"
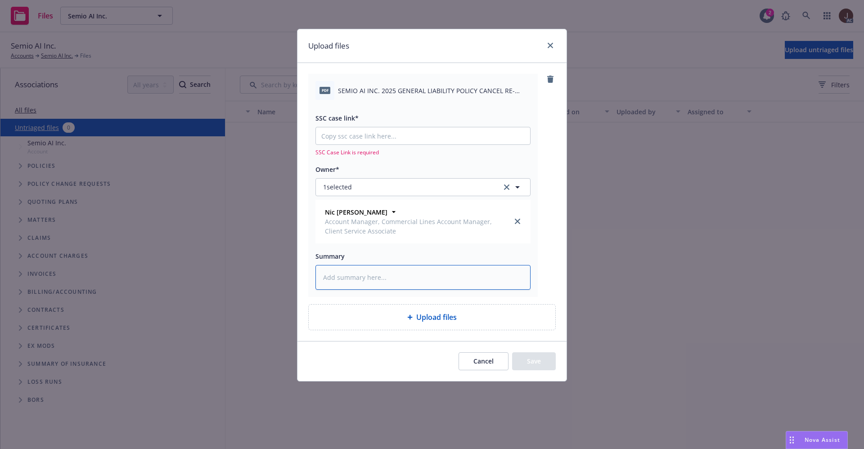
type textarea "x"
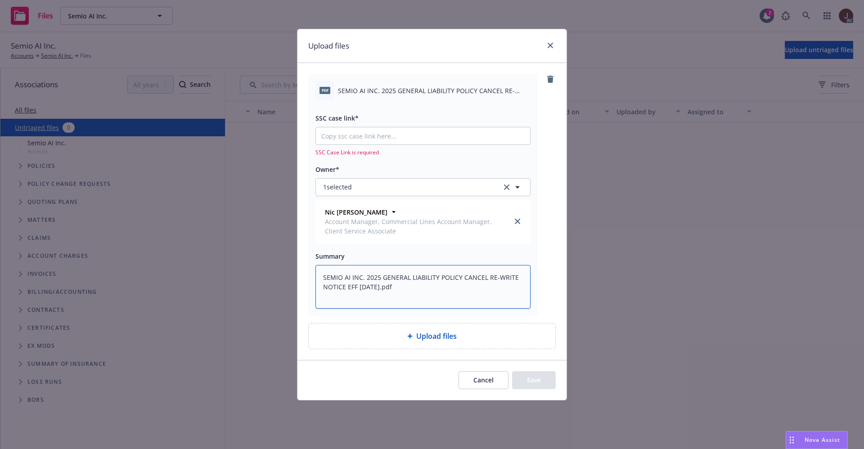
type textarea "SEMIO AI INC. 2025 GENERAL LIABILITY POLICY CANCEL RE-WRITE NOTICE EFF [DATE].p…"
click at [371, 136] on input "SSC case link*" at bounding box center [423, 135] width 214 height 17
paste input "[URL][DOMAIN_NAME]"
type textarea "x"
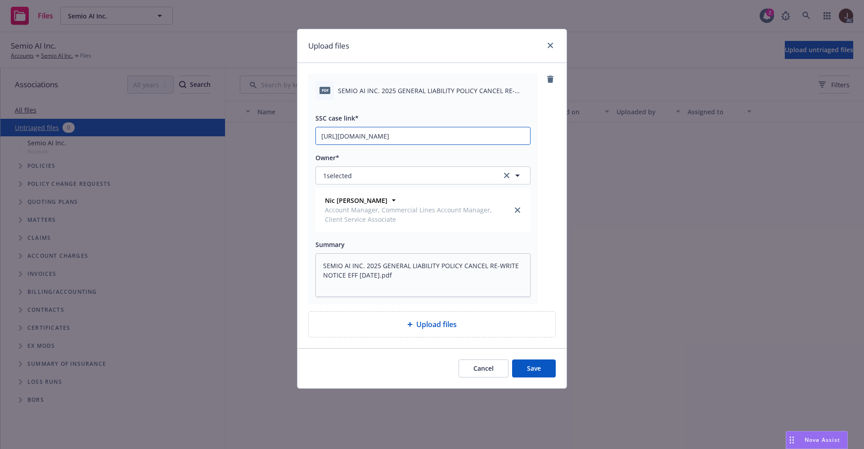
scroll to position [0, 118]
type input "[URL][DOMAIN_NAME]"
click at [541, 137] on div "pdf SEMIO AI INC. 2025 GENERAL LIABILITY POLICY CANCEL RE-WRITE NOTICE EFF [DAT…" at bounding box center [432, 189] width 248 height 230
click at [535, 369] on button "Save" at bounding box center [534, 369] width 44 height 18
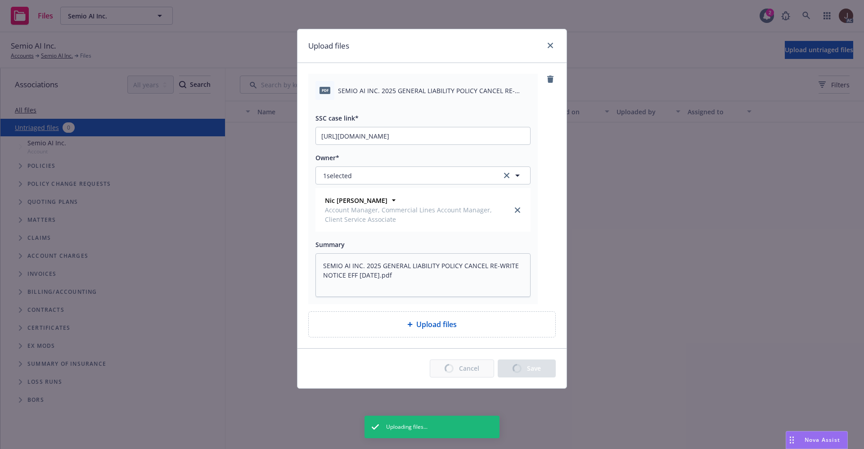
type textarea "x"
